Goal: Task Accomplishment & Management: Manage account settings

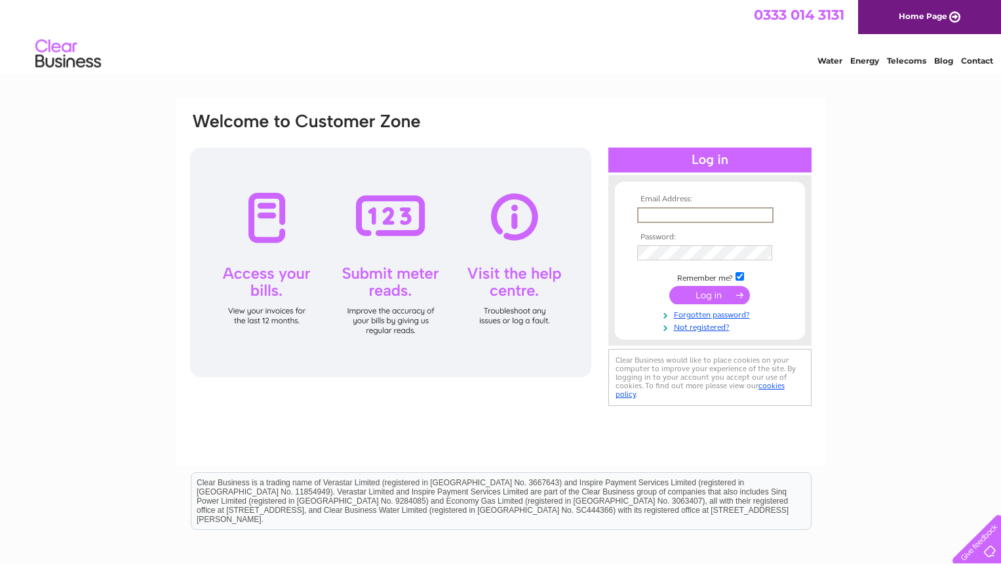
type input "[EMAIL_ADDRESS][DOMAIN_NAME]"
click at [709, 294] on input "submit" at bounding box center [709, 295] width 81 height 18
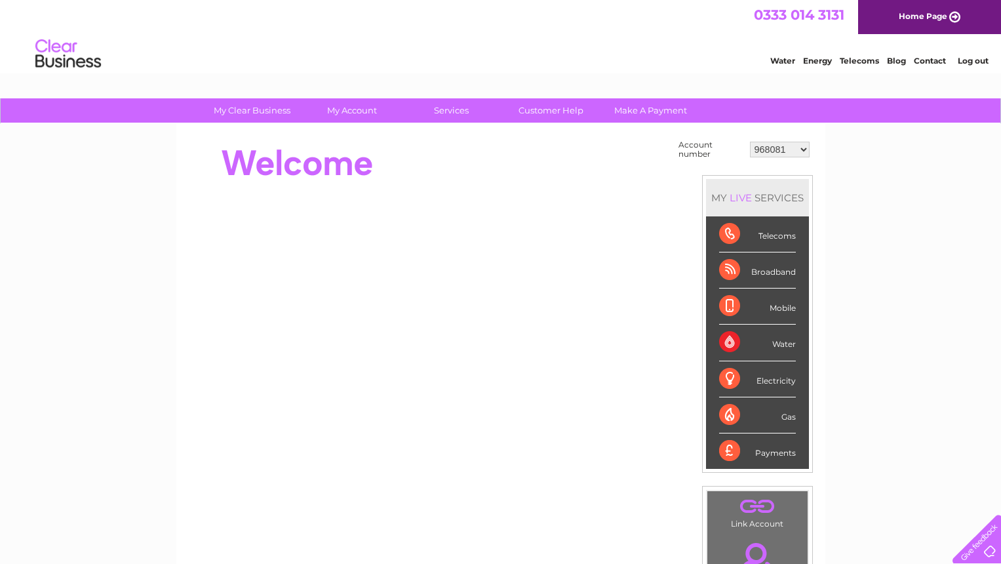
select select "30284301"
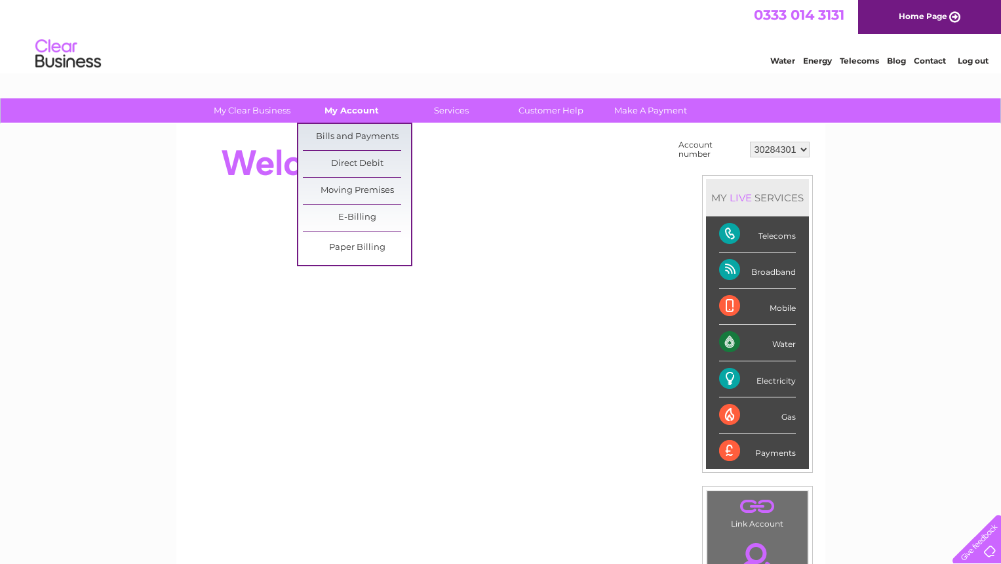
click at [356, 115] on link "My Account" at bounding box center [351, 110] width 108 height 24
click at [349, 158] on link "Direct Debit" at bounding box center [357, 164] width 108 height 26
click at [349, 159] on link "Direct Debit" at bounding box center [357, 164] width 108 height 26
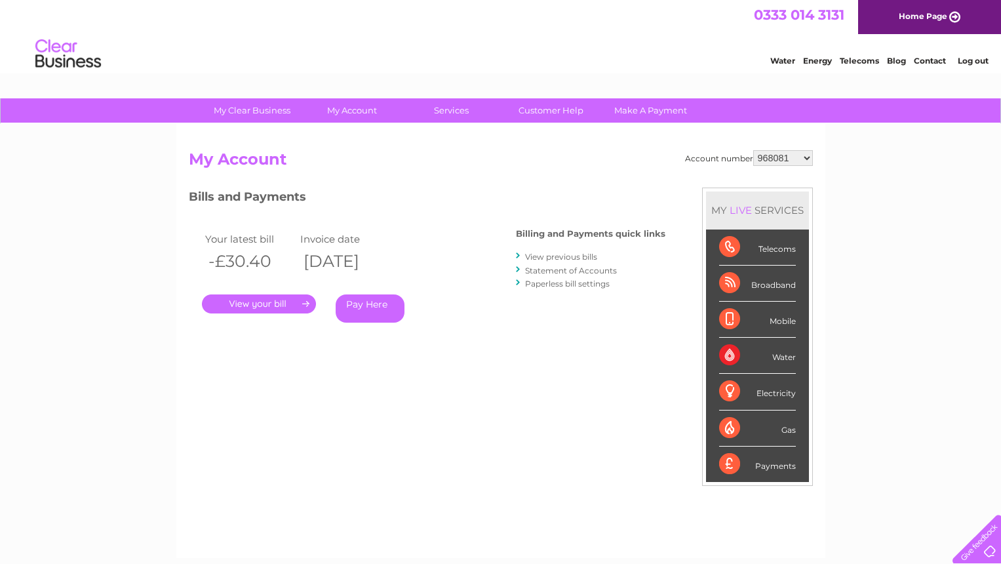
select select "30284301"
click at [380, 303] on link "Pay Here" at bounding box center [369, 308] width 69 height 28
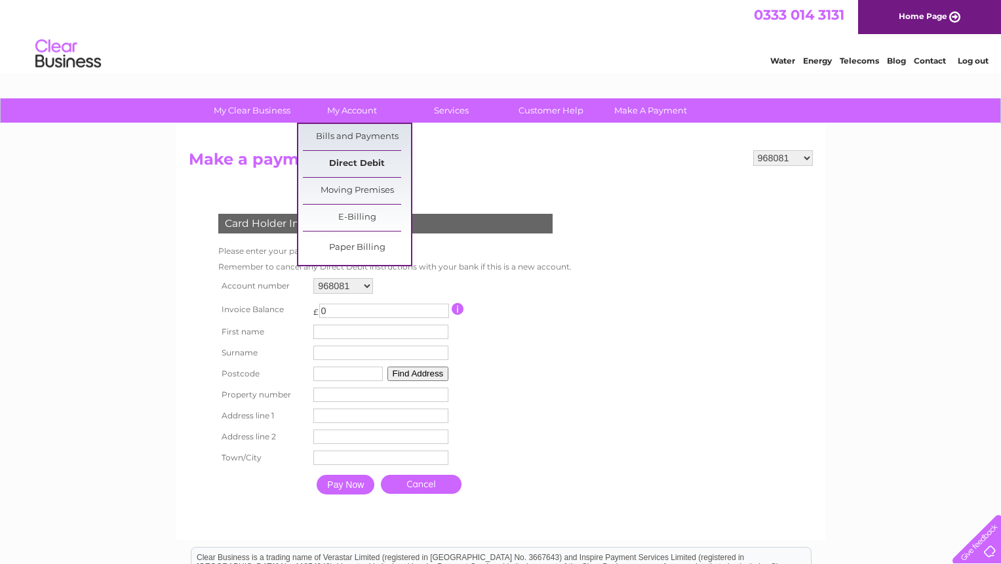
click at [344, 166] on link "Direct Debit" at bounding box center [357, 164] width 108 height 26
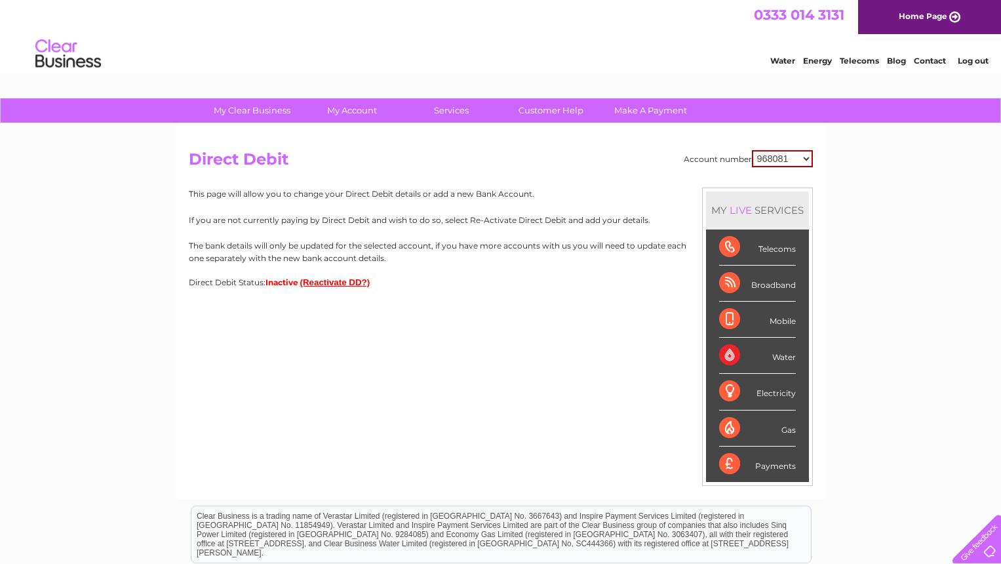
select select "30284301"
click at [347, 282] on button "(Reactivate DD?)" at bounding box center [335, 282] width 70 height 10
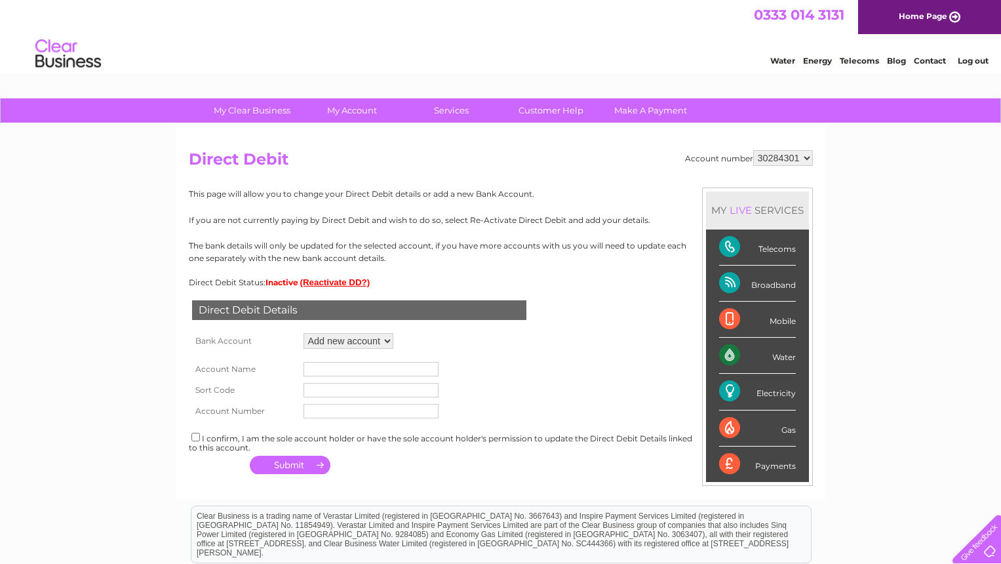
click at [330, 364] on input "text" at bounding box center [370, 369] width 135 height 14
type input "Madisons Glasgow Ltd"
click at [318, 383] on input "text" at bounding box center [370, 390] width 135 height 14
type input "82-11-07"
click at [336, 415] on input "text" at bounding box center [370, 411] width 135 height 14
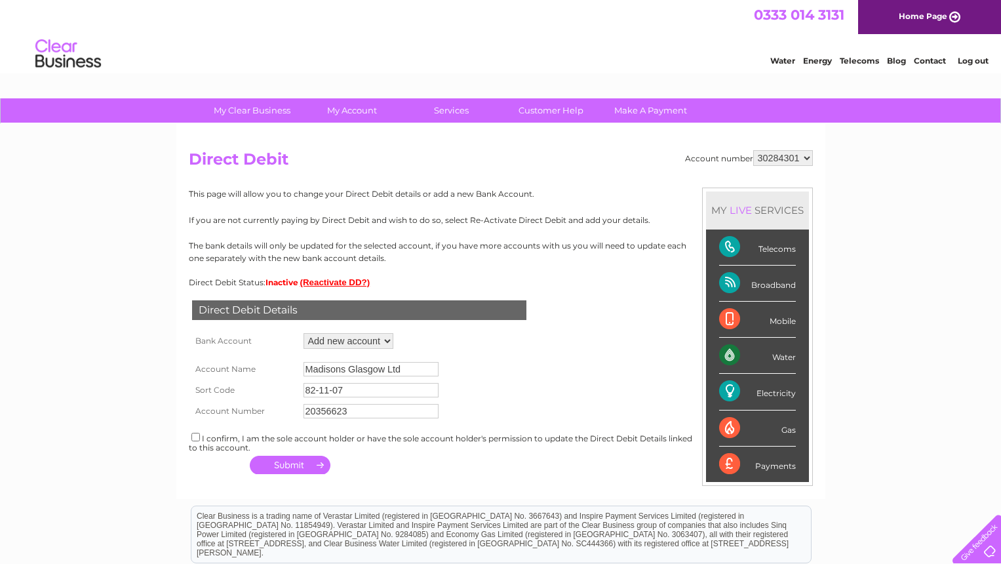
type input "20356623"
click at [294, 461] on button "button" at bounding box center [290, 464] width 81 height 18
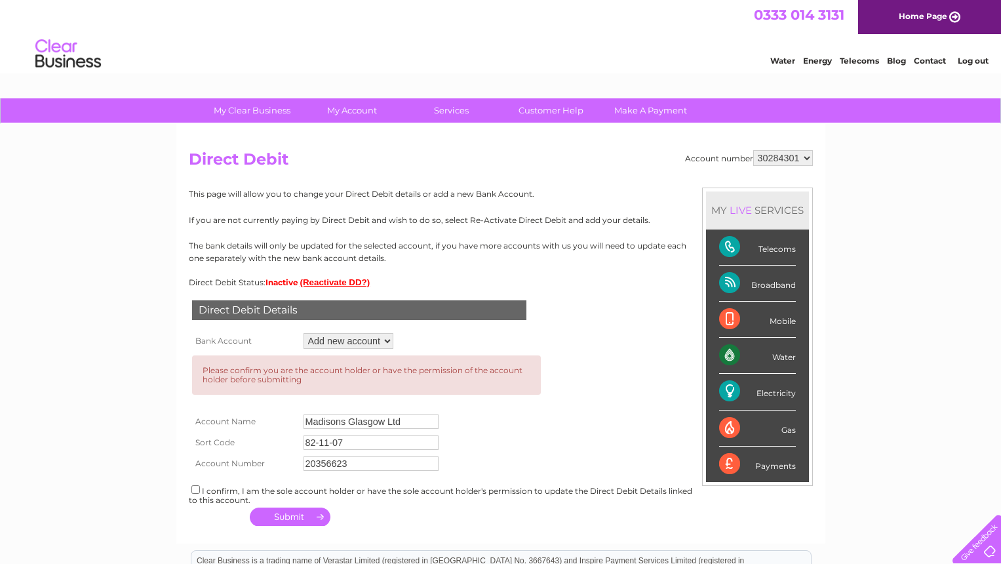
drag, startPoint x: 294, startPoint y: 461, endPoint x: 256, endPoint y: 462, distance: 37.4
click at [265, 461] on th "Account Number" at bounding box center [244, 463] width 111 height 21
click at [195, 485] on input "checkbox" at bounding box center [195, 489] width 9 height 9
checkbox input "true"
click at [293, 510] on button "button" at bounding box center [290, 516] width 81 height 18
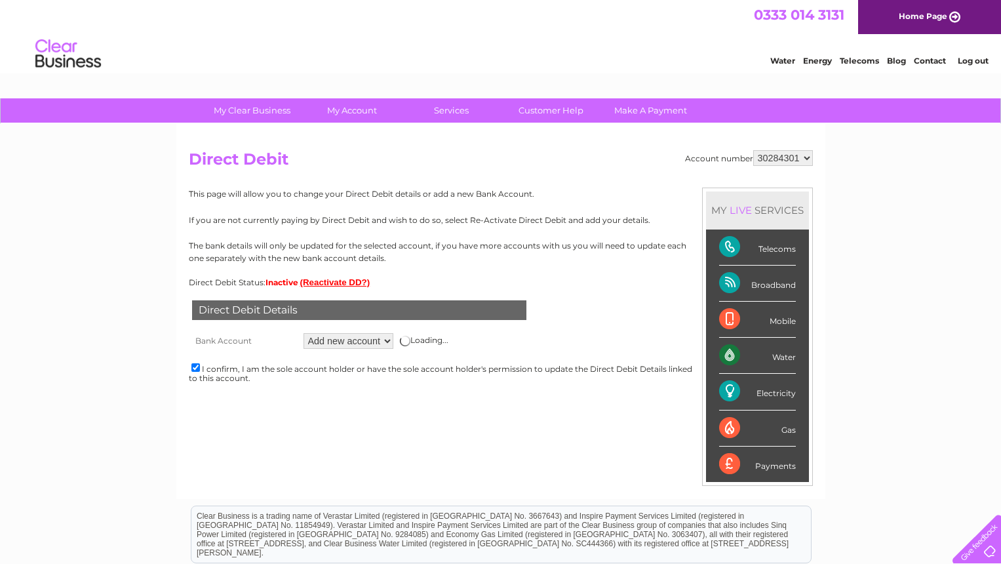
click at [406, 343] on td "Loading..." at bounding box center [423, 341] width 55 height 22
click at [408, 342] on img at bounding box center [405, 340] width 10 height 10
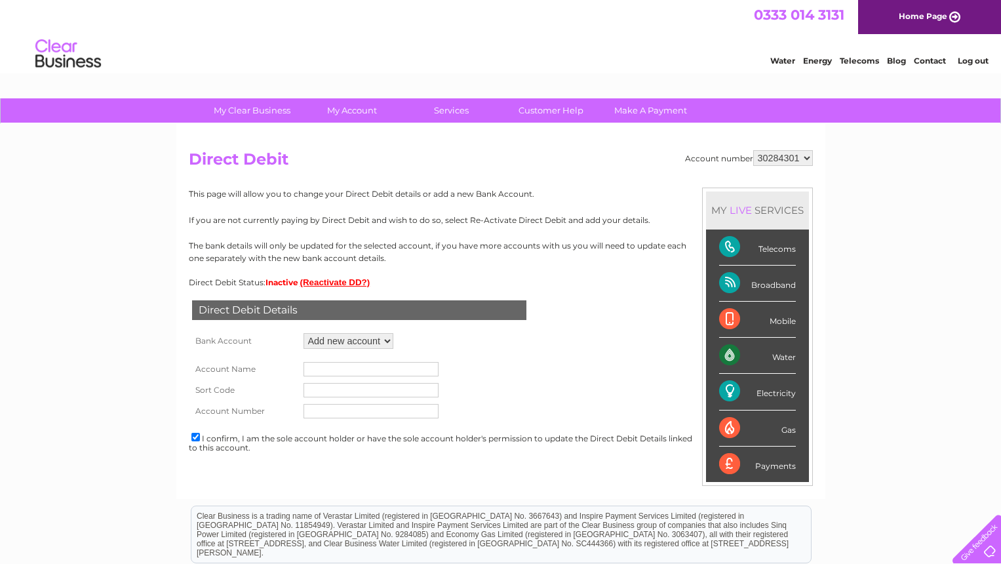
select select "1275210"
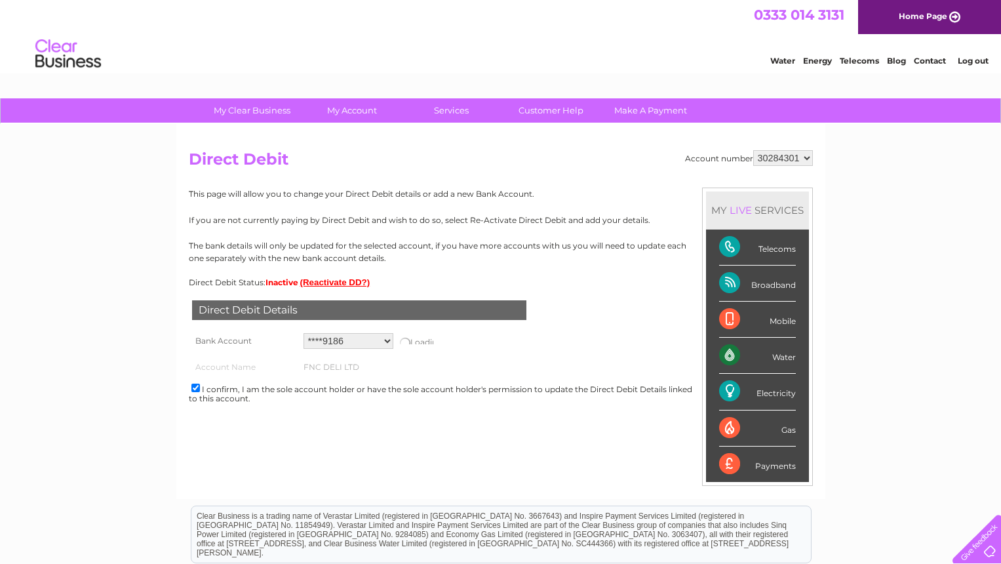
click at [571, 330] on div "Direct Debit Details Bank Account Add new account ****9186 ****9186 Loading... …" at bounding box center [501, 353] width 624 height 133
